Goal: Navigation & Orientation: Go to known website

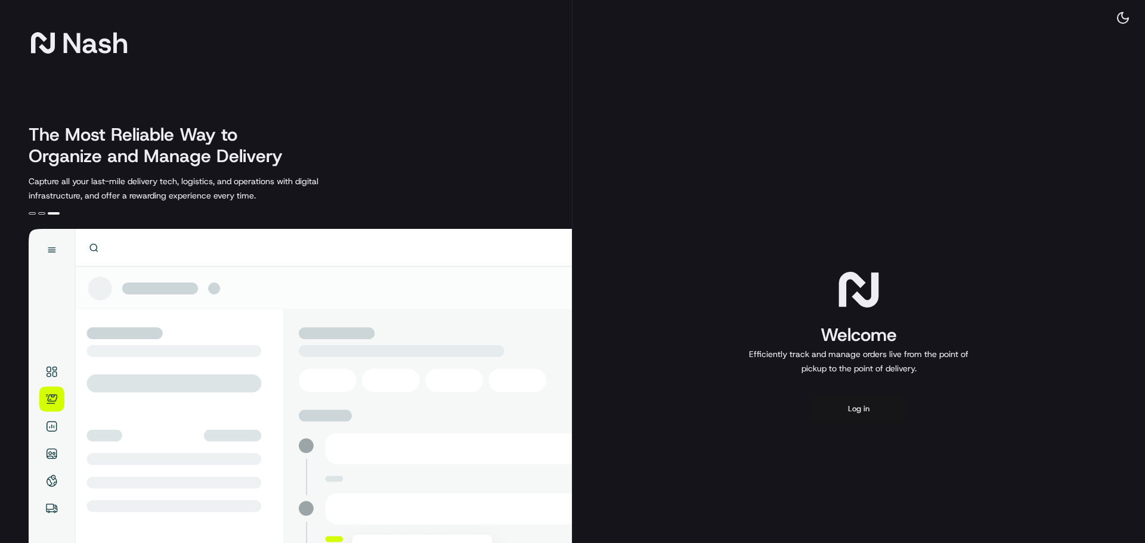
click at [850, 407] on button "Log in" at bounding box center [858, 409] width 95 height 29
